Goal: Task Accomplishment & Management: Manage account settings

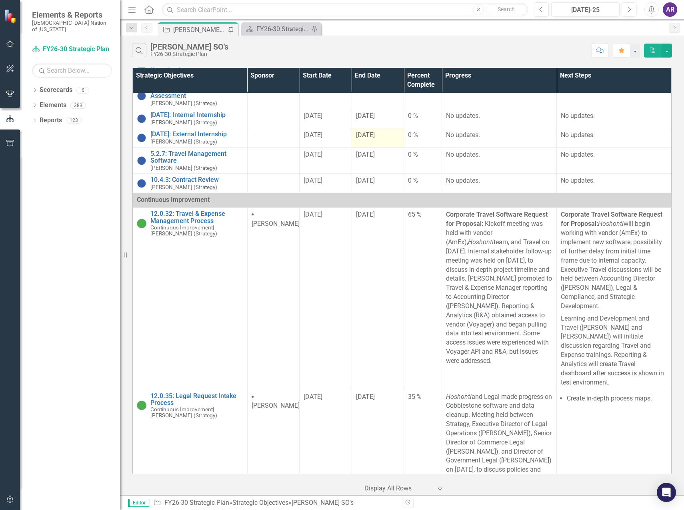
scroll to position [760, 0]
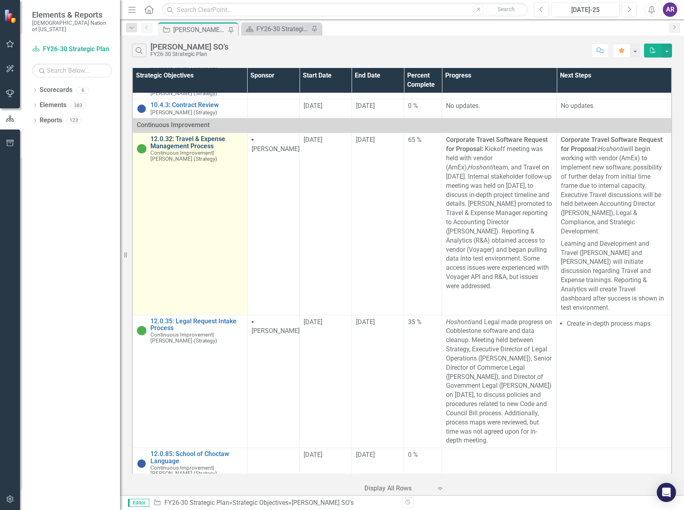
click at [184, 143] on link "12.0.32: Travel & Expense Management Process" at bounding box center [196, 143] width 93 height 14
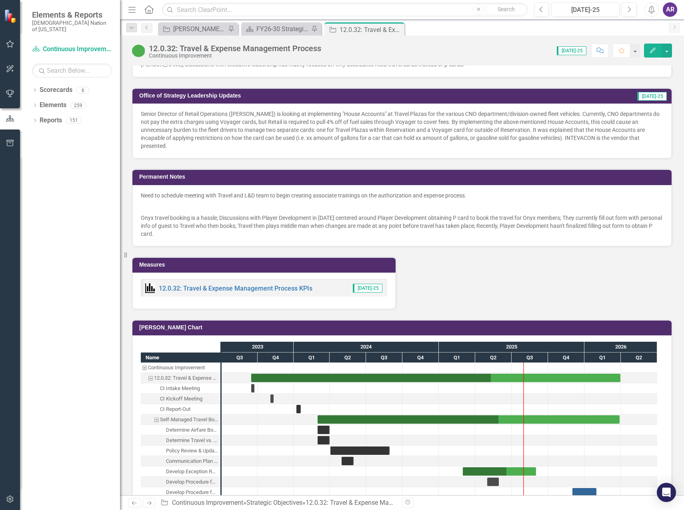
scroll to position [680, 0]
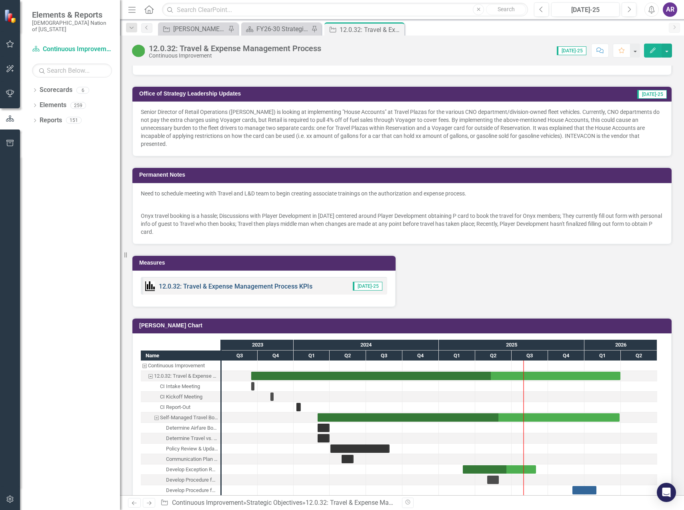
click at [240, 283] on link "12.0.32: Travel & Expense Management Process KPIs" at bounding box center [236, 287] width 154 height 8
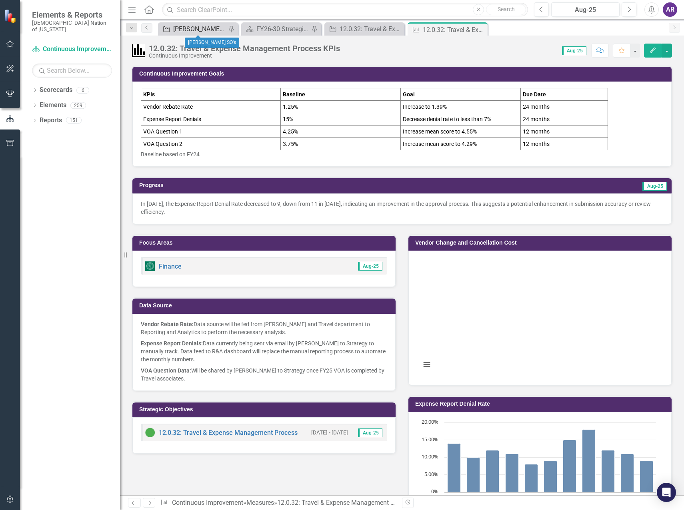
click at [190, 28] on div "[PERSON_NAME] SO's" at bounding box center [199, 29] width 53 height 10
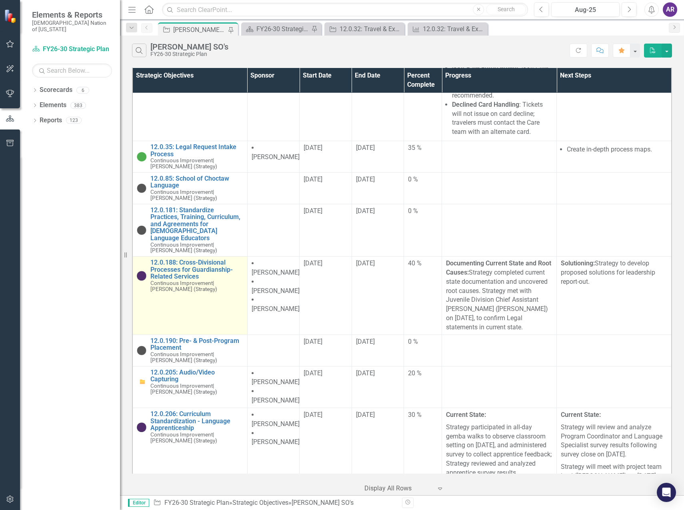
scroll to position [1919, 0]
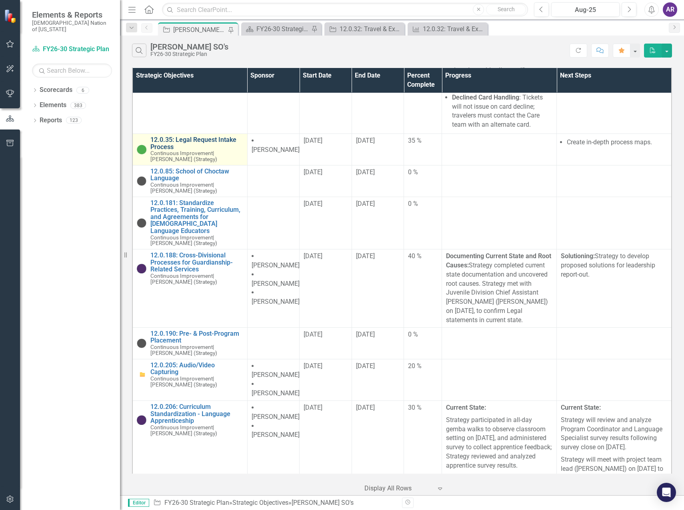
click at [198, 150] on link "12.0.35: Legal Request Intake Process" at bounding box center [196, 143] width 93 height 14
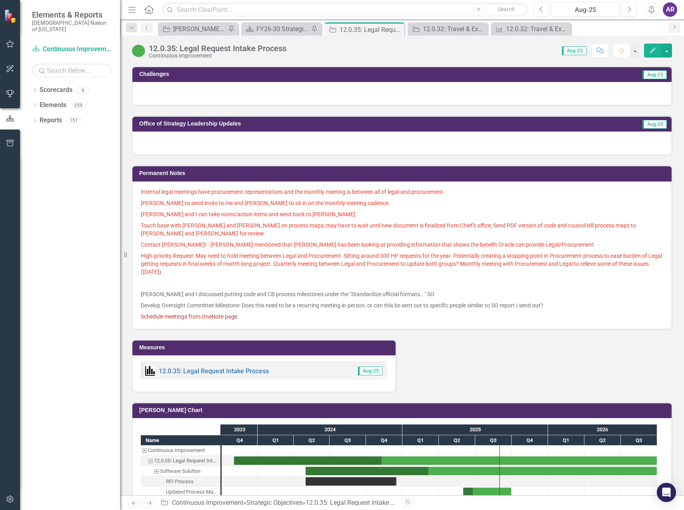
scroll to position [640, 0]
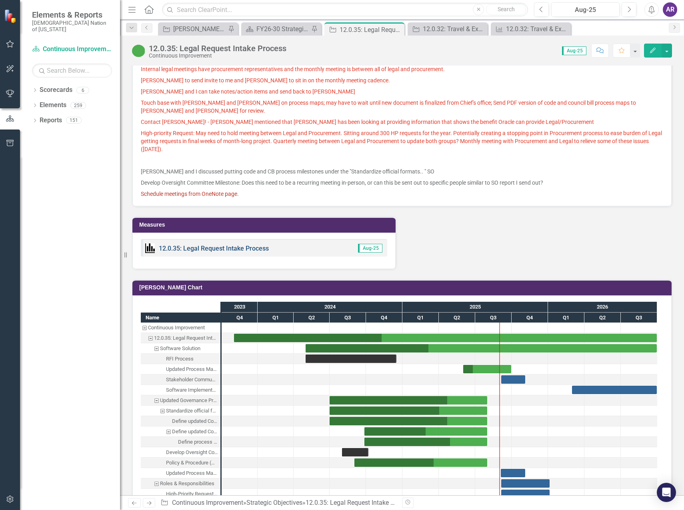
click at [221, 245] on link "12.0.35: Legal Request Intake Process" at bounding box center [214, 249] width 110 height 8
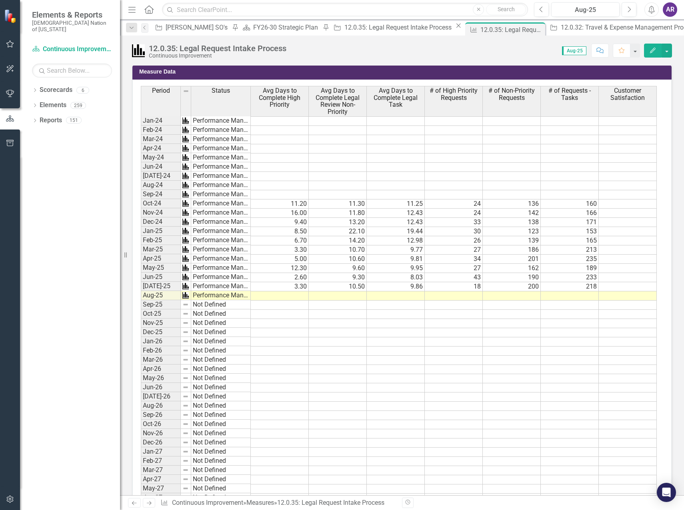
scroll to position [720, 0]
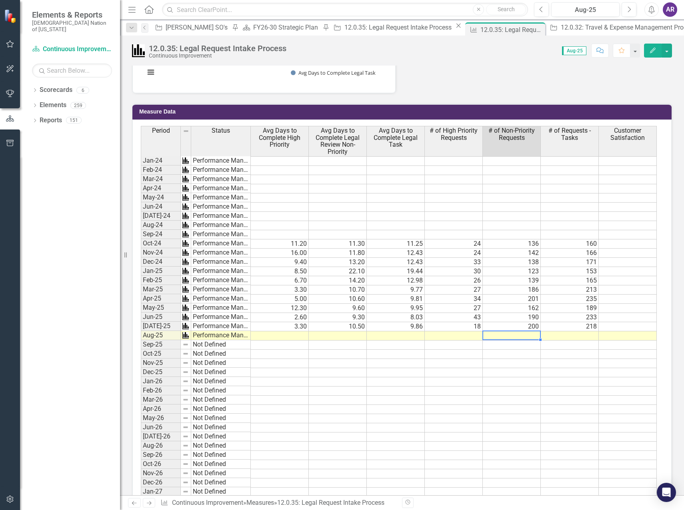
click at [509, 335] on td at bounding box center [512, 335] width 58 height 9
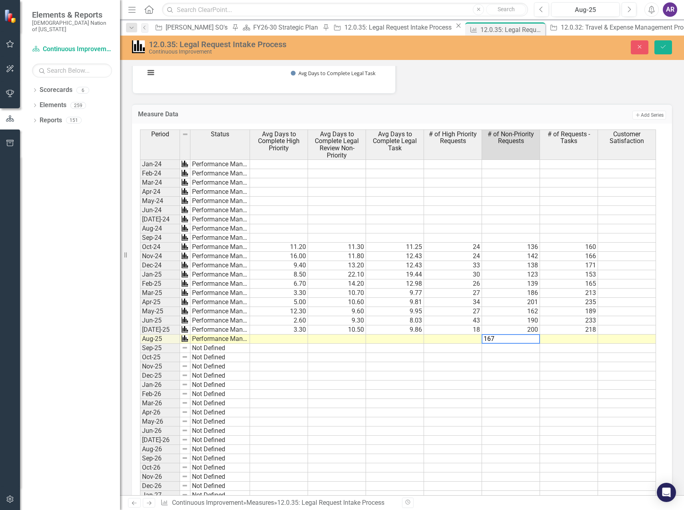
type textarea "167"
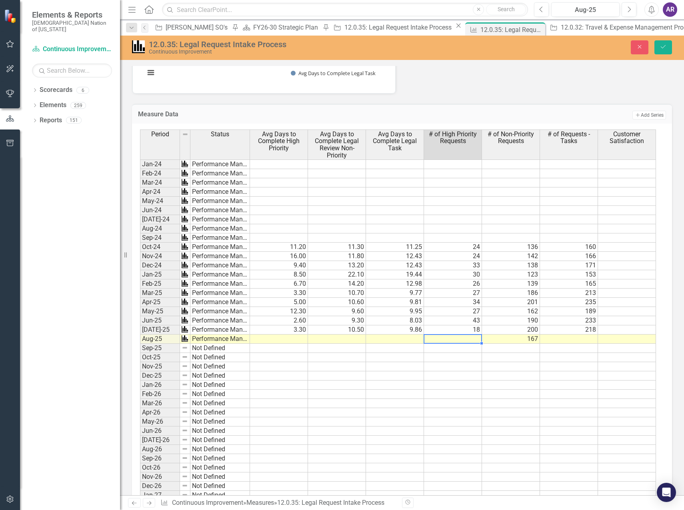
click at [456, 336] on td at bounding box center [453, 339] width 58 height 9
type textarea "21"
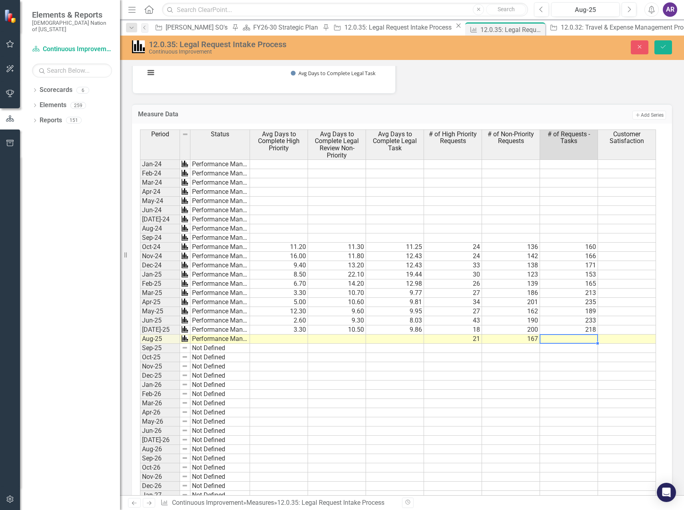
click at [571, 337] on td at bounding box center [569, 339] width 58 height 9
type textarea "188"
click at [300, 339] on td at bounding box center [279, 339] width 58 height 9
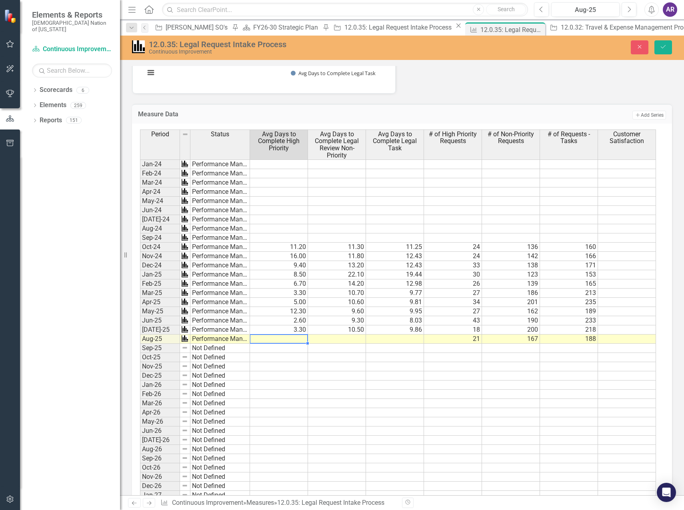
click at [300, 339] on td at bounding box center [279, 339] width 58 height 9
type textarea "5.86"
click at [342, 341] on td at bounding box center [337, 339] width 58 height 9
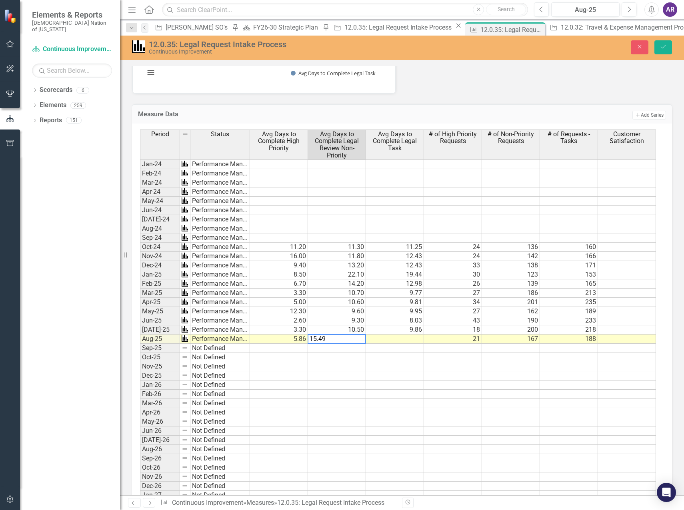
type textarea "15.49"
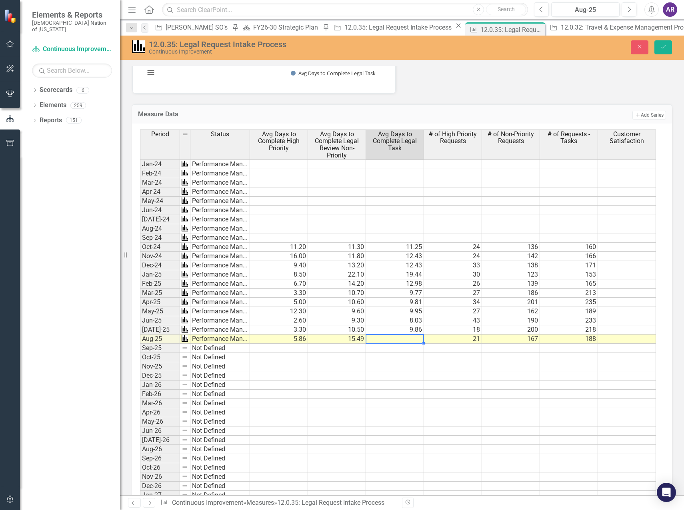
click at [381, 339] on td at bounding box center [395, 339] width 58 height 9
type textarea "14.41"
click at [140, 371] on div "Period Status Avg Days to Complete High Priority Avg Days to Complete Legal Rev…" at bounding box center [140, 366] width 0 height 472
click at [663, 47] on icon "Save" at bounding box center [662, 47] width 7 height 6
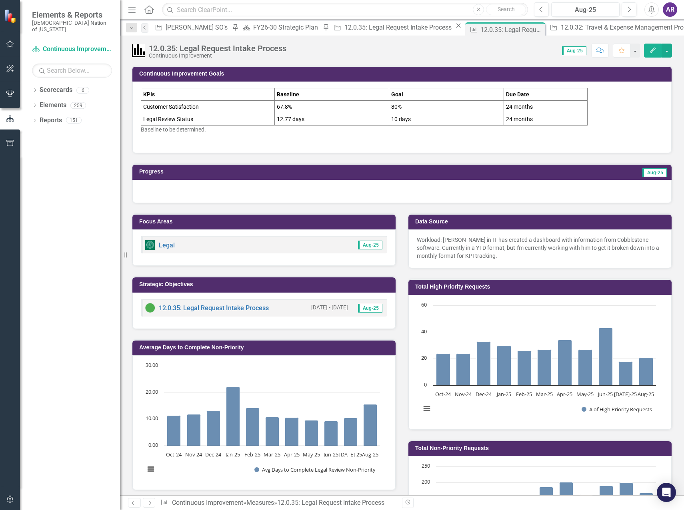
click at [321, 194] on div at bounding box center [401, 191] width 539 height 23
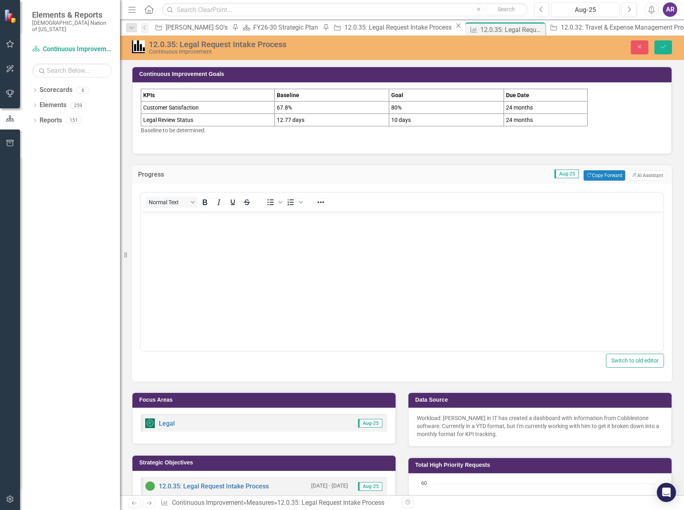
scroll to position [0, 0]
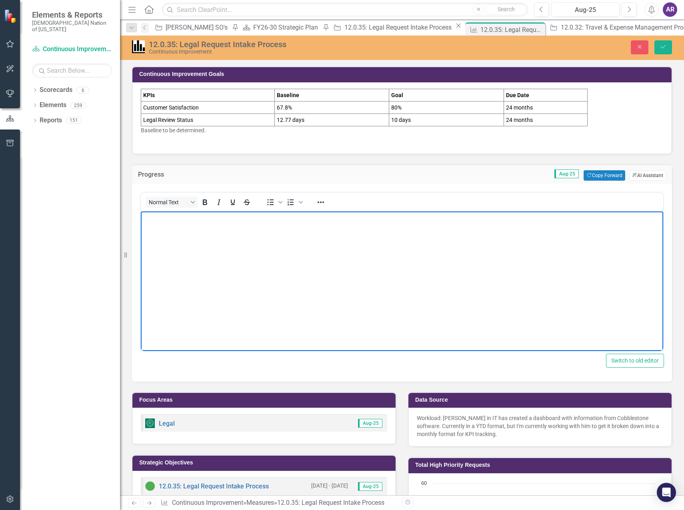
click at [645, 176] on button "ClearPoint AI AI Assistant" at bounding box center [647, 175] width 37 height 10
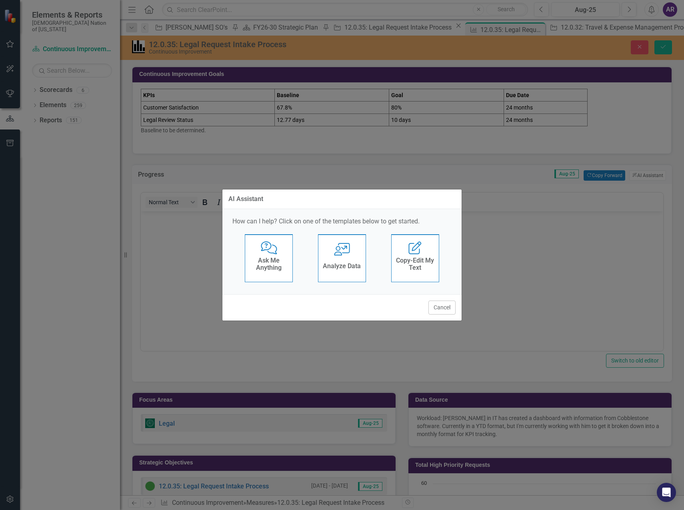
click at [346, 251] on icon "User with Chart" at bounding box center [342, 249] width 16 height 13
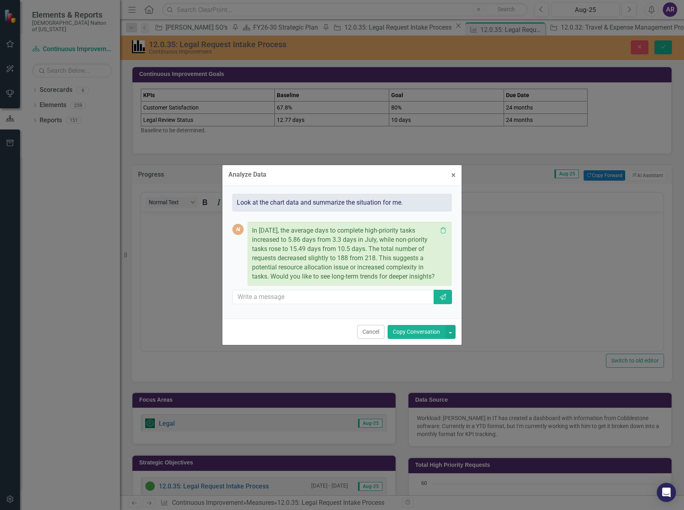
click at [421, 339] on button "Copy Conversation" at bounding box center [416, 332] width 58 height 14
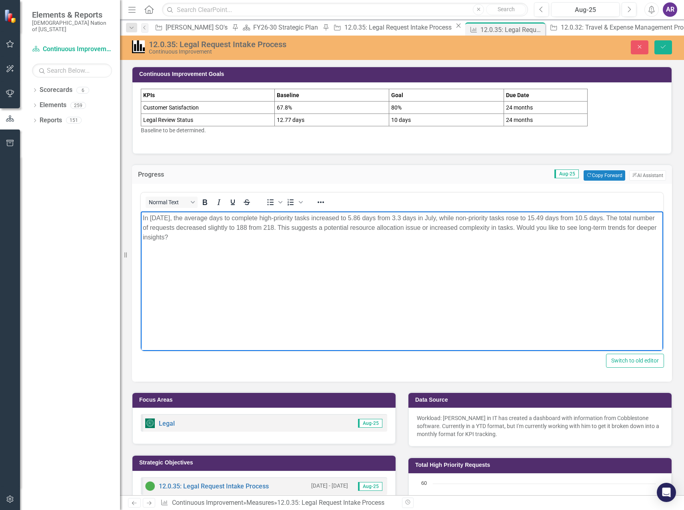
drag, startPoint x: 302, startPoint y: 227, endPoint x: 304, endPoint y: 245, distance: 17.7
click at [304, 245] on body "In [DATE], the average days to complete high-priority tasks increased to 5.86 d…" at bounding box center [402, 271] width 522 height 120
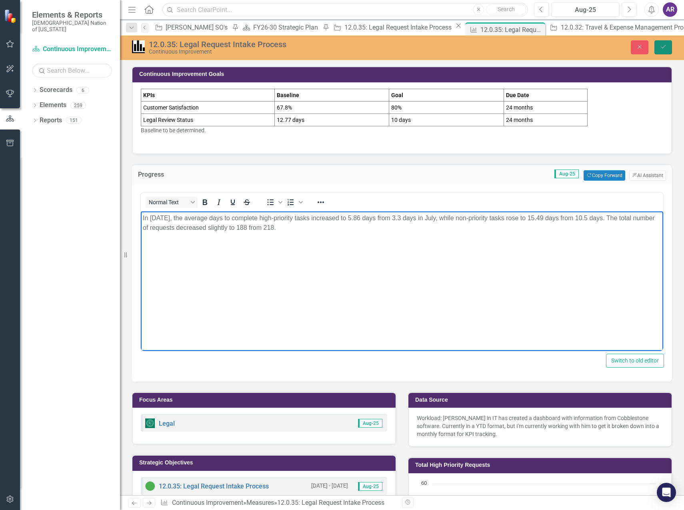
click at [664, 50] on button "Save" at bounding box center [663, 47] width 18 height 14
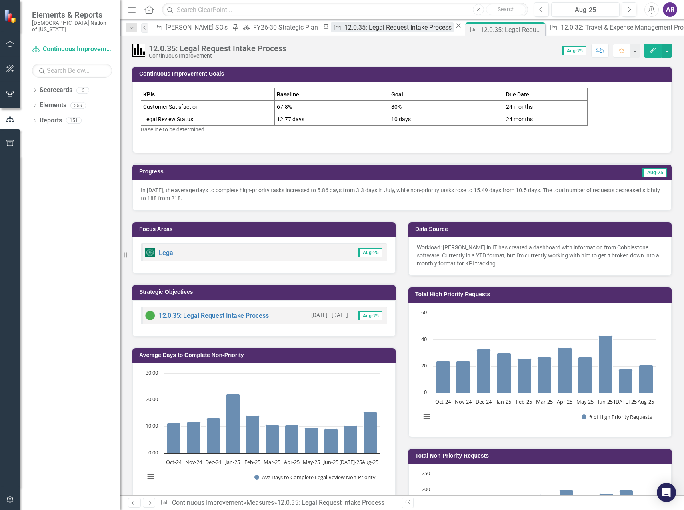
click at [344, 31] on div "12.0.35: Legal Request Intake Process" at bounding box center [398, 27] width 109 height 10
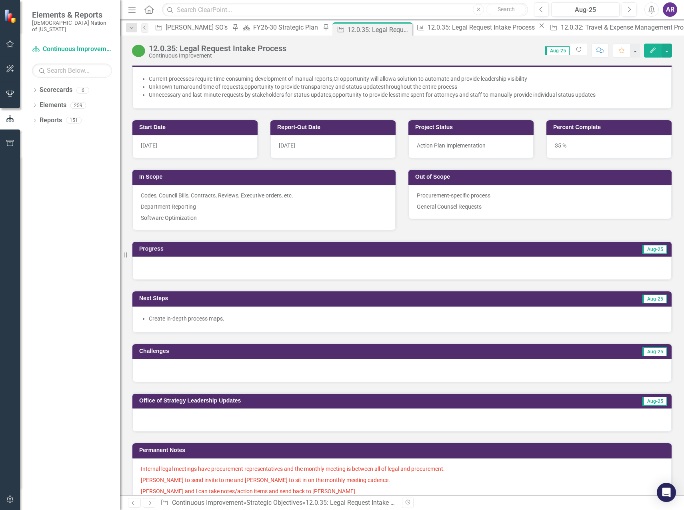
scroll to position [280, 0]
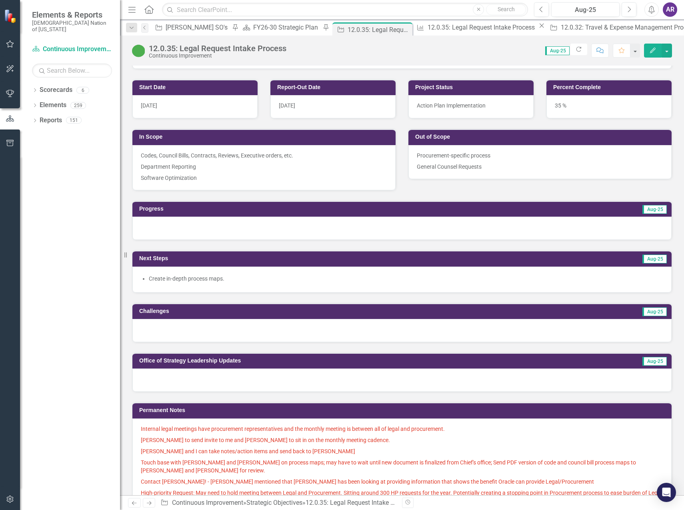
click at [240, 336] on div at bounding box center [401, 330] width 539 height 23
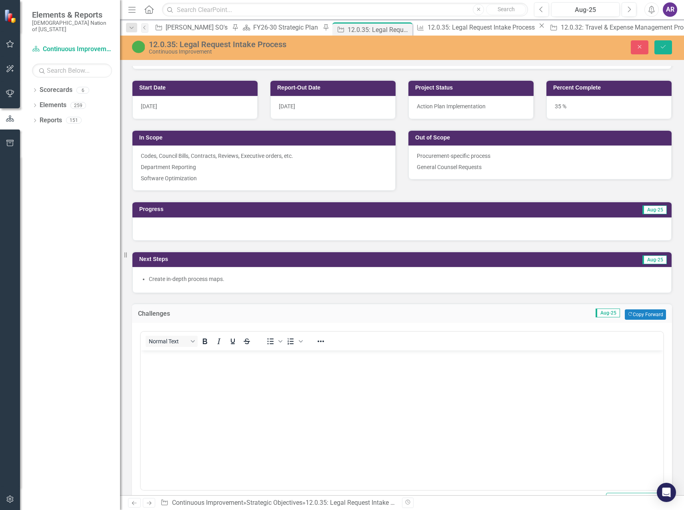
scroll to position [0, 0]
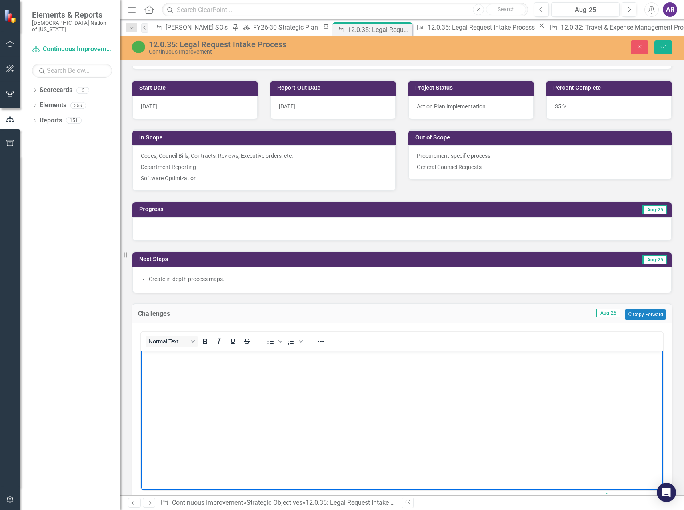
click at [219, 363] on body "Rich Text Area. Press ALT-0 for help." at bounding box center [402, 410] width 522 height 120
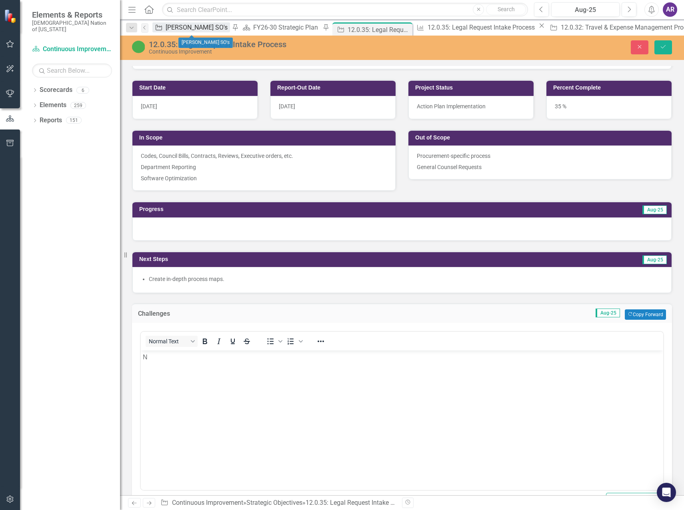
click at [199, 26] on div "[PERSON_NAME] SO's" at bounding box center [198, 27] width 64 height 10
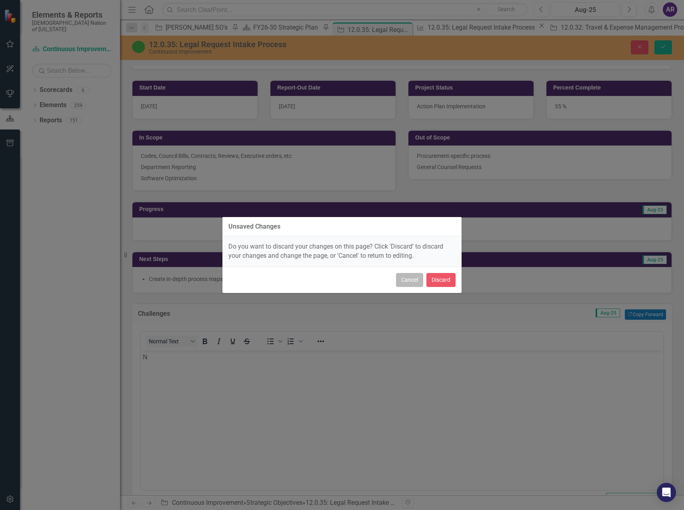
click at [407, 284] on button "Cancel" at bounding box center [409, 280] width 27 height 14
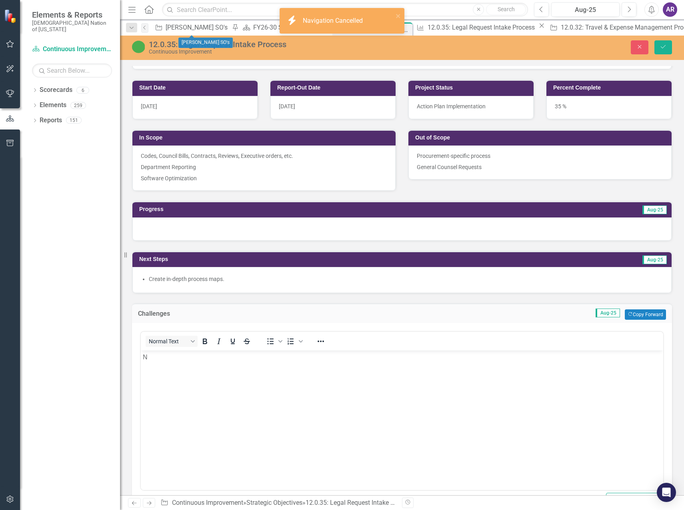
click at [192, 369] on body "N" at bounding box center [402, 410] width 522 height 120
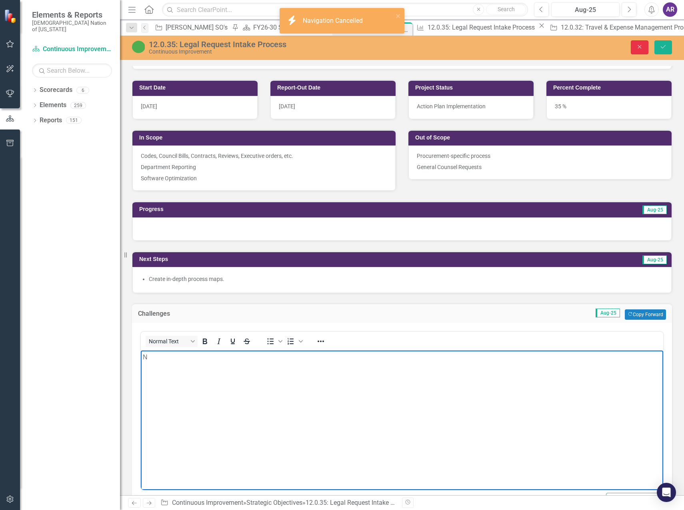
click at [635, 48] on button "Close" at bounding box center [639, 47] width 18 height 14
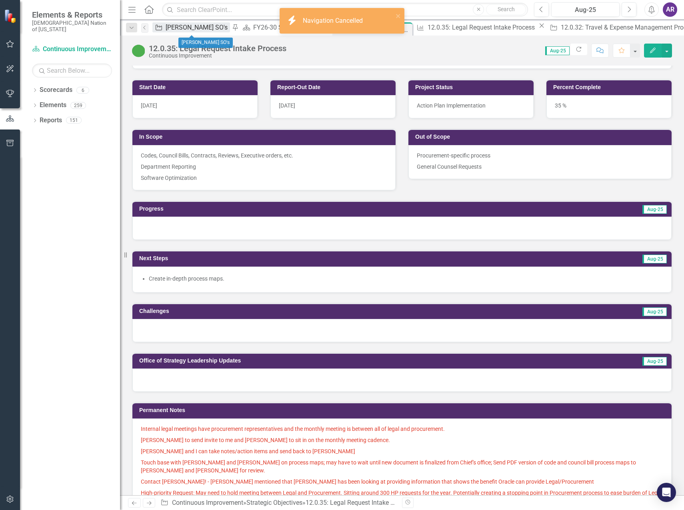
click at [204, 28] on div "[PERSON_NAME] SO's" at bounding box center [198, 27] width 64 height 10
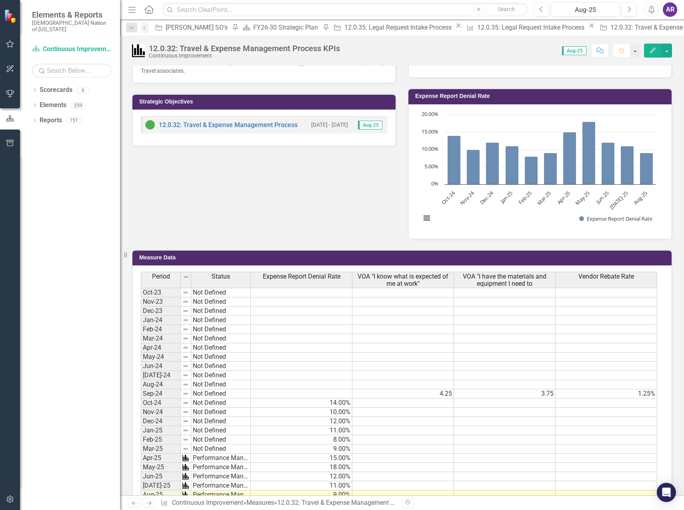
scroll to position [225, 0]
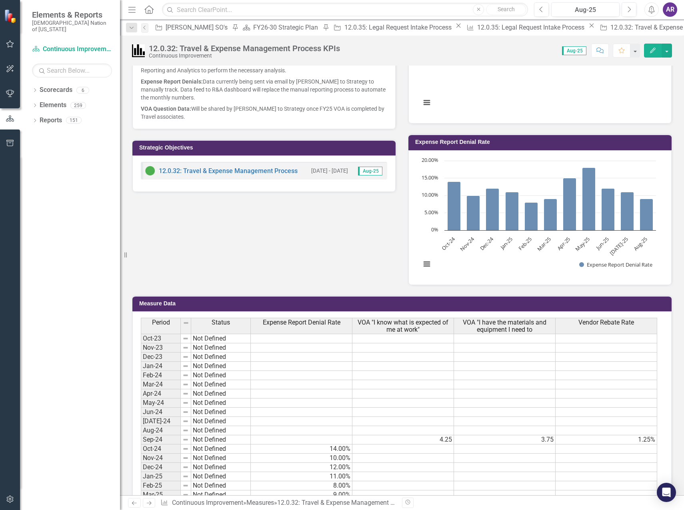
scroll to position [400, 0]
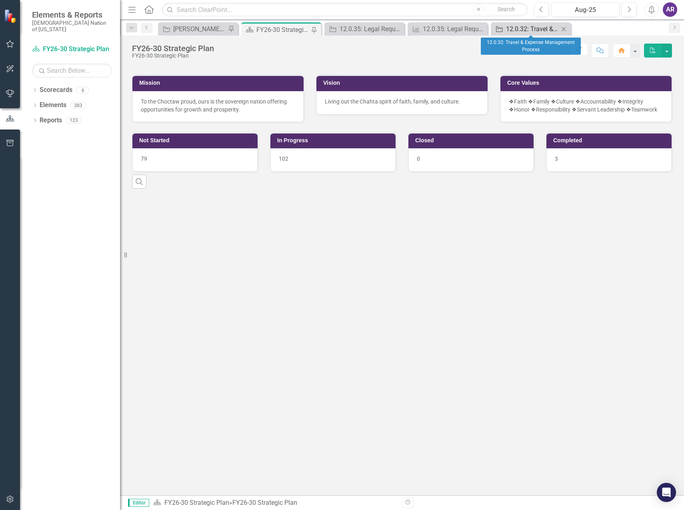
click at [527, 29] on div "12.0.32: Travel & Expense Management Process" at bounding box center [532, 29] width 53 height 10
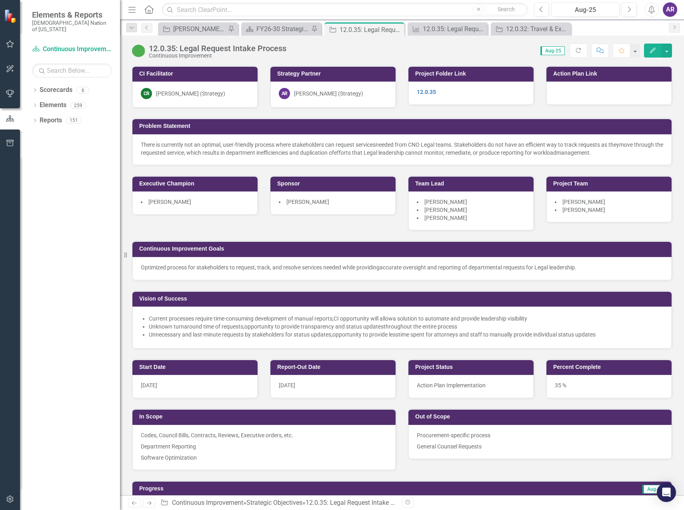
scroll to position [240, 0]
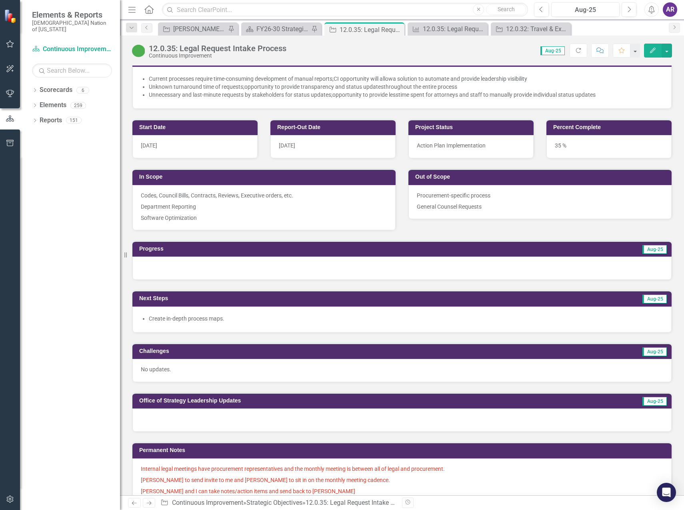
click at [255, 268] on div at bounding box center [401, 268] width 539 height 23
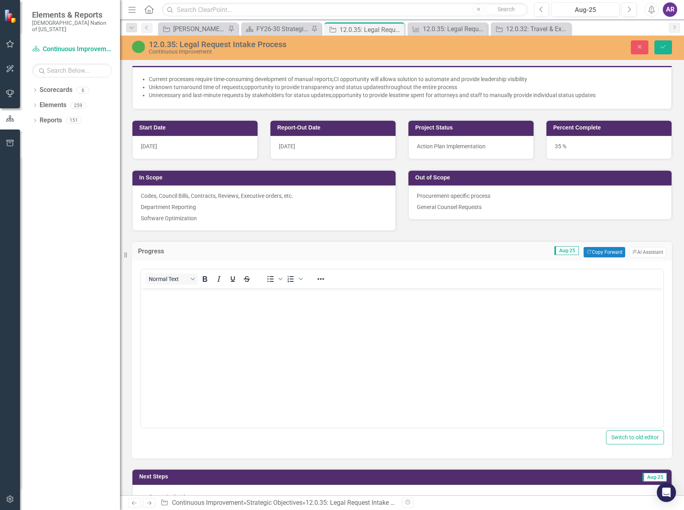
scroll to position [0, 0]
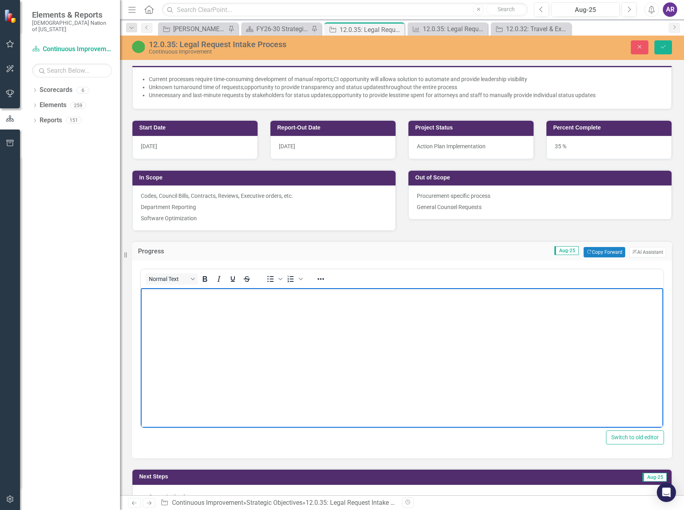
click at [233, 309] on body "Rich Text Area. Press ALT-0 for help." at bounding box center [402, 348] width 522 height 120
click at [150, 293] on p "NO updates." at bounding box center [402, 295] width 518 height 10
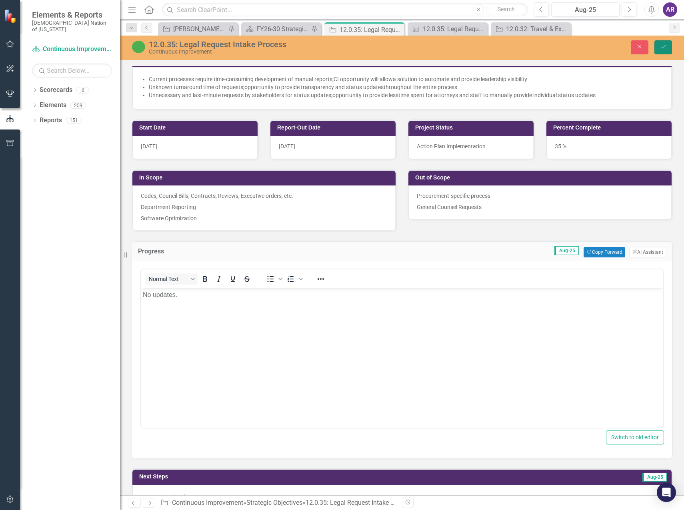
click at [664, 48] on icon "Save" at bounding box center [662, 47] width 7 height 6
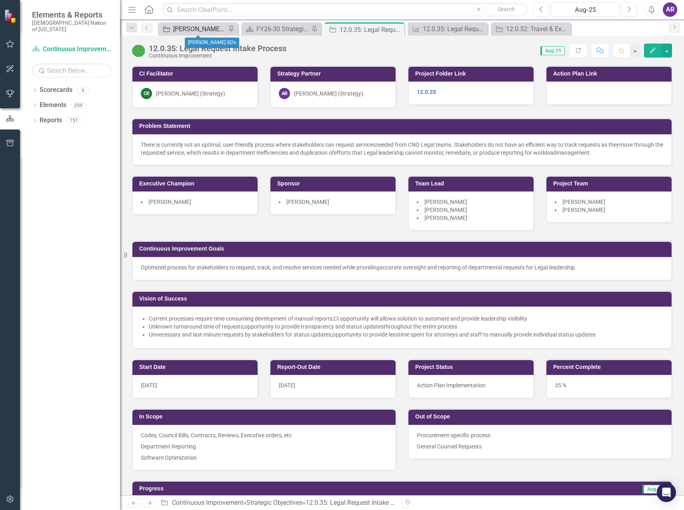
click at [208, 30] on div "[PERSON_NAME] SO's" at bounding box center [199, 29] width 53 height 10
